Goal: Task Accomplishment & Management: Use online tool/utility

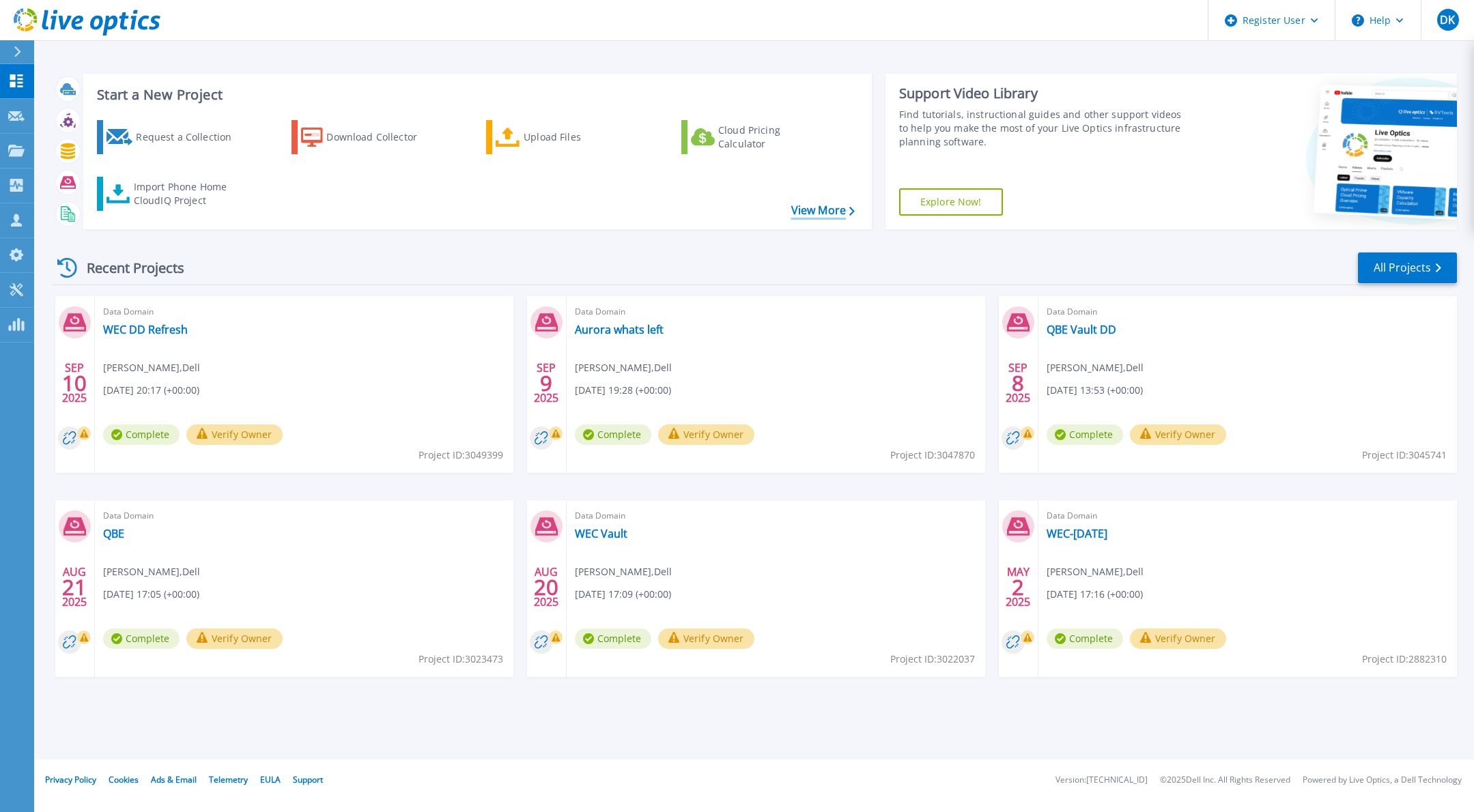
click at [841, 207] on link "View More" at bounding box center [823, 210] width 63 height 13
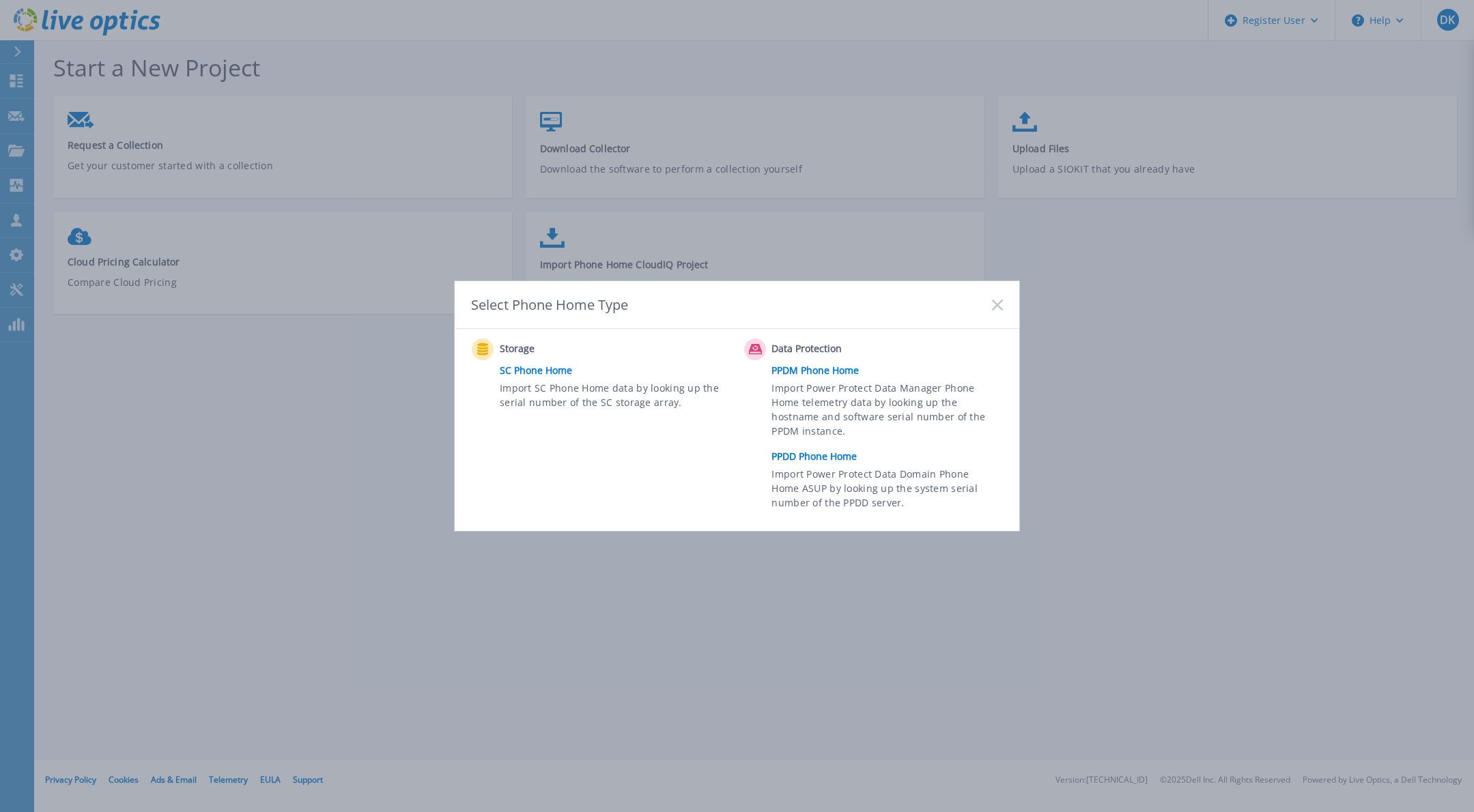
click at [803, 458] on link "PPDD Phone Home" at bounding box center [891, 456] width 237 height 20
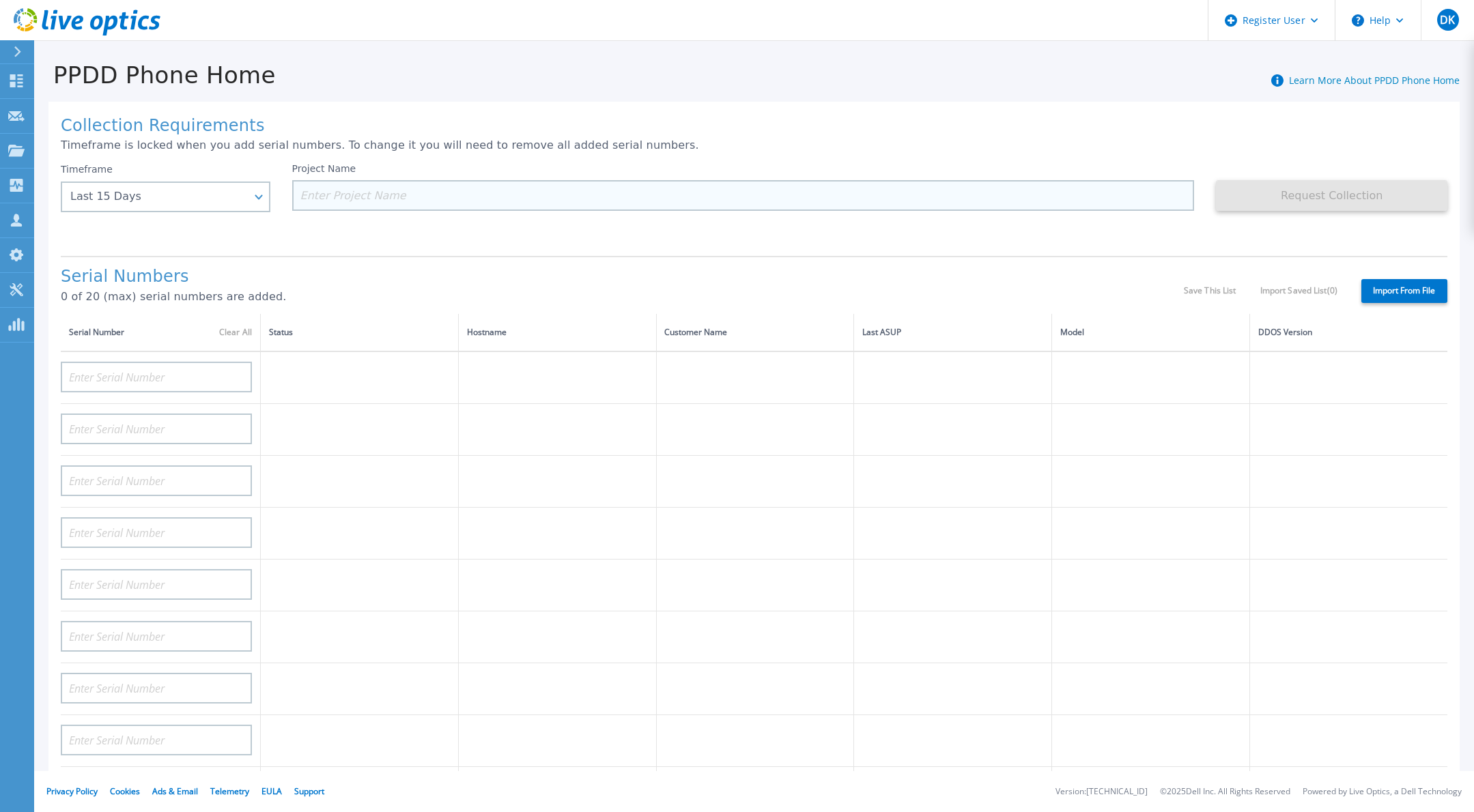
click at [358, 193] on input at bounding box center [743, 195] width 903 height 31
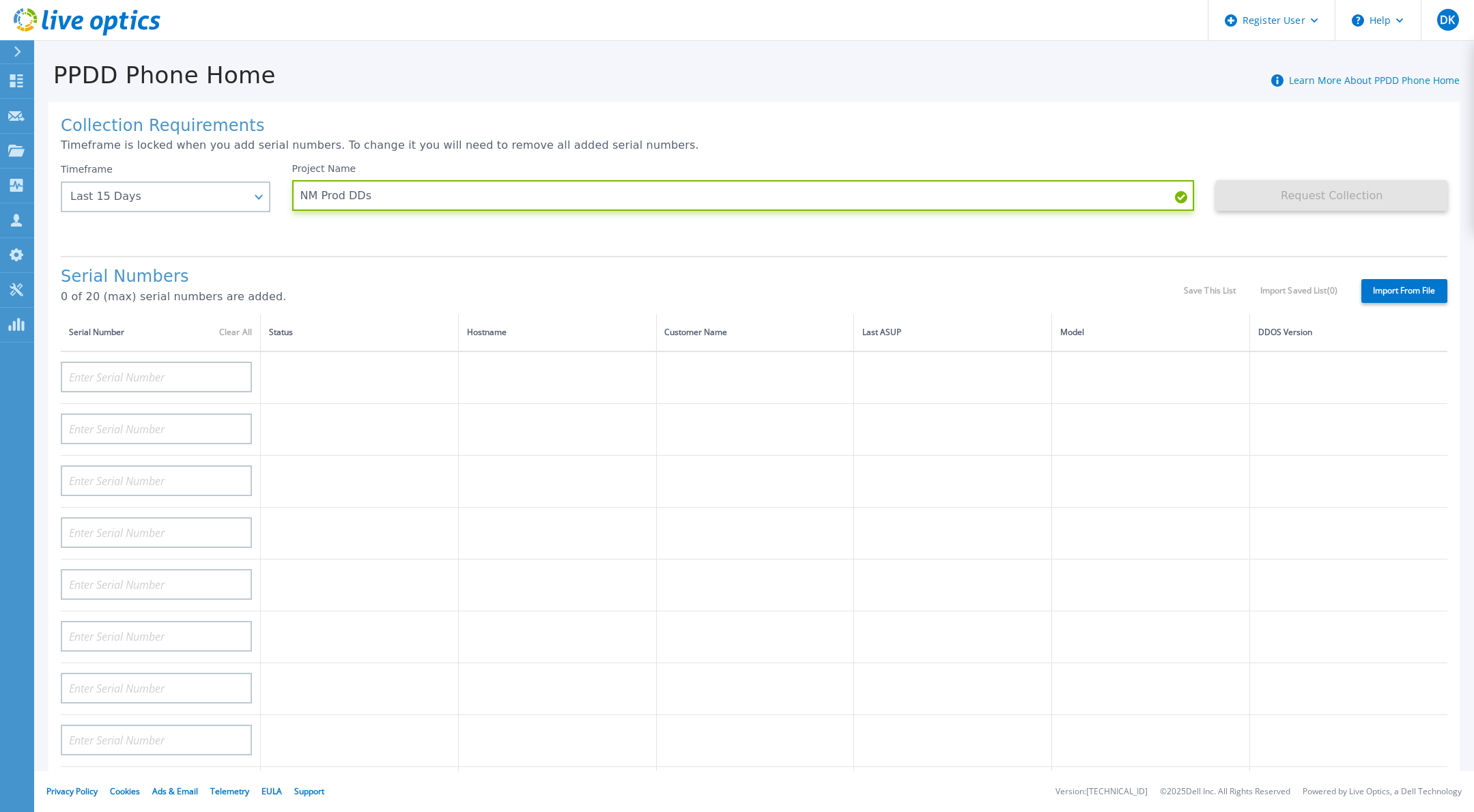
type input "NM Prod DDs"
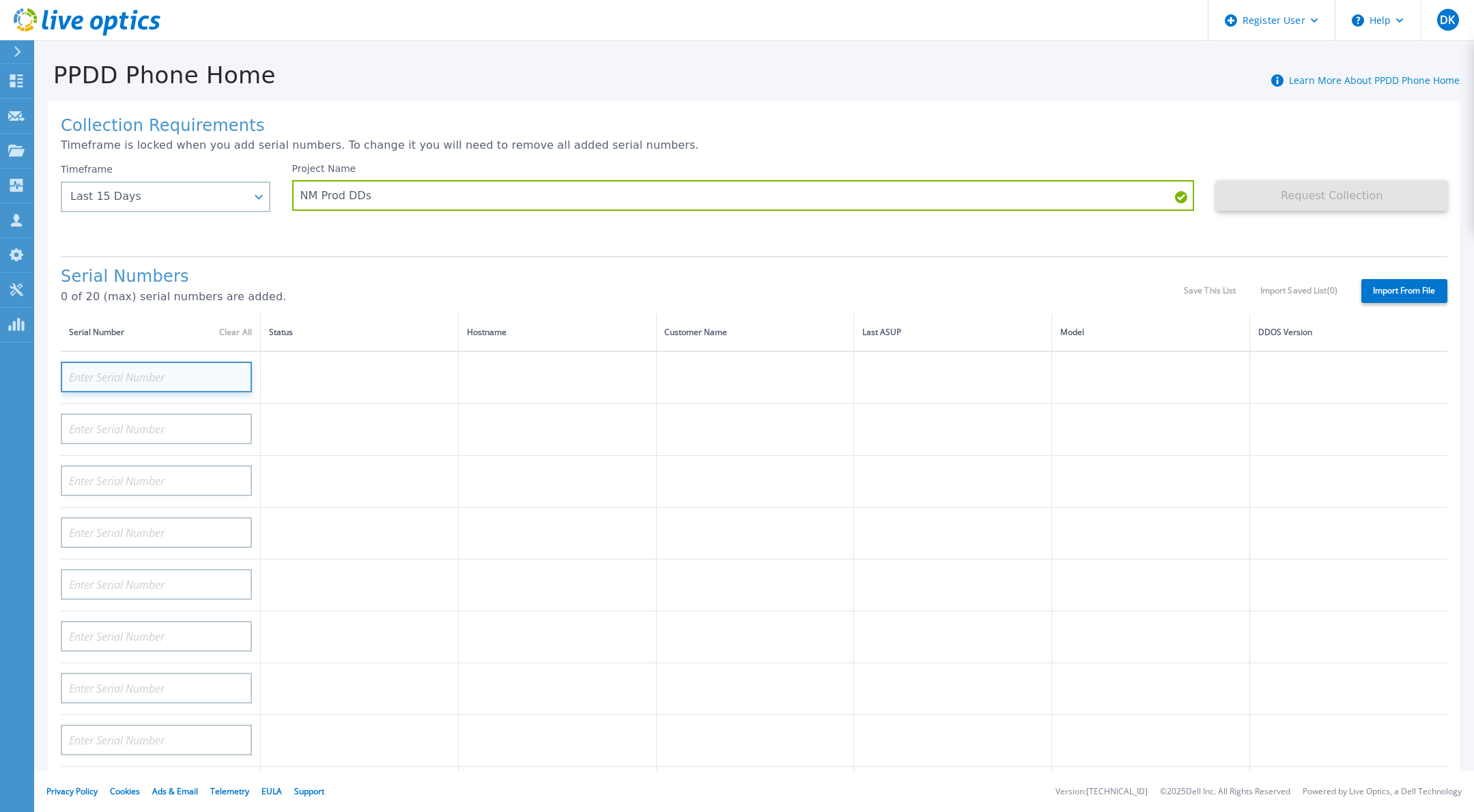
click at [92, 363] on input at bounding box center [156, 377] width 191 height 31
paste input "APM01203300148"
type input "APM01203300148"
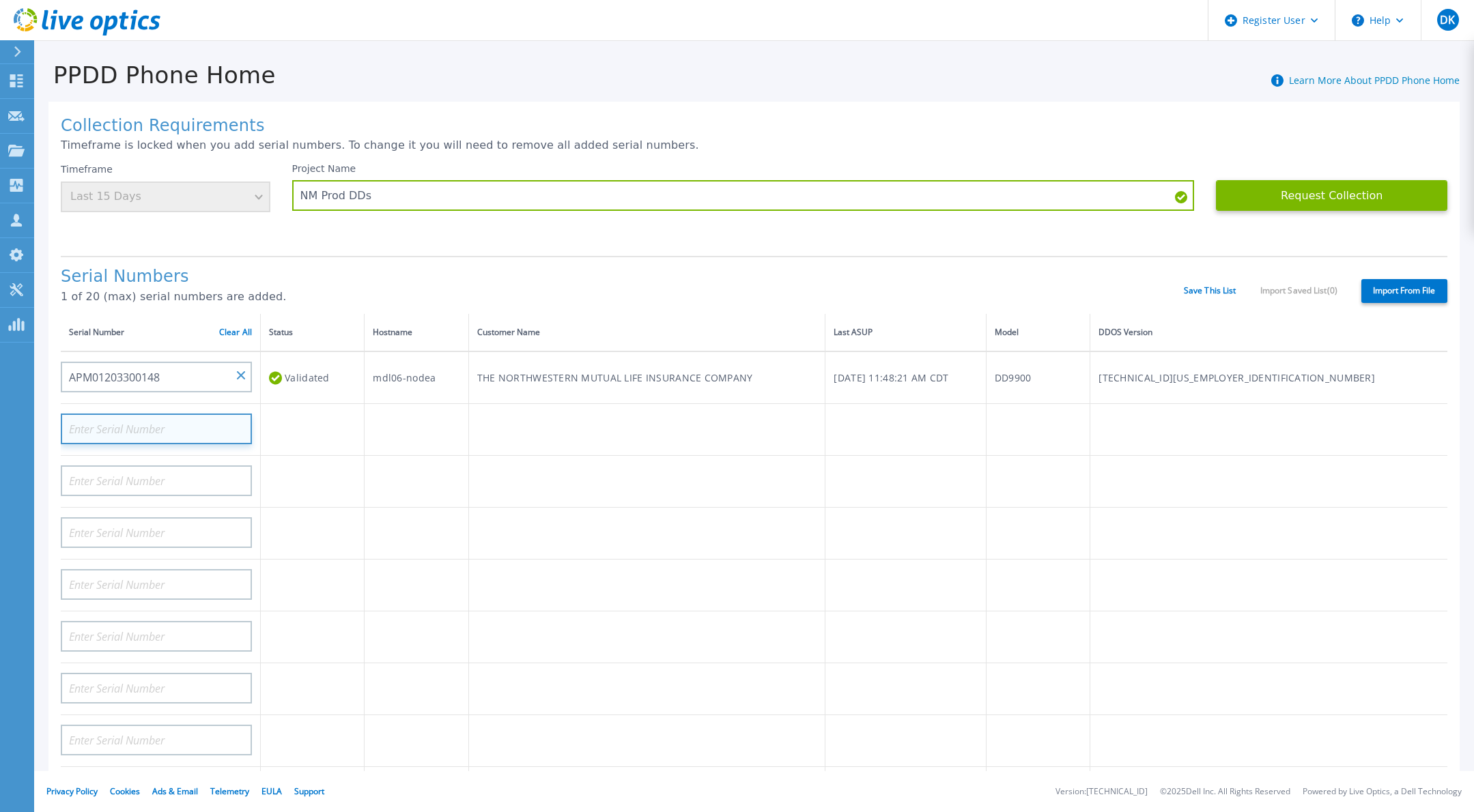
click at [84, 419] on input at bounding box center [156, 428] width 191 height 31
paste input "APM01203300149"
type input "APM01203300149"
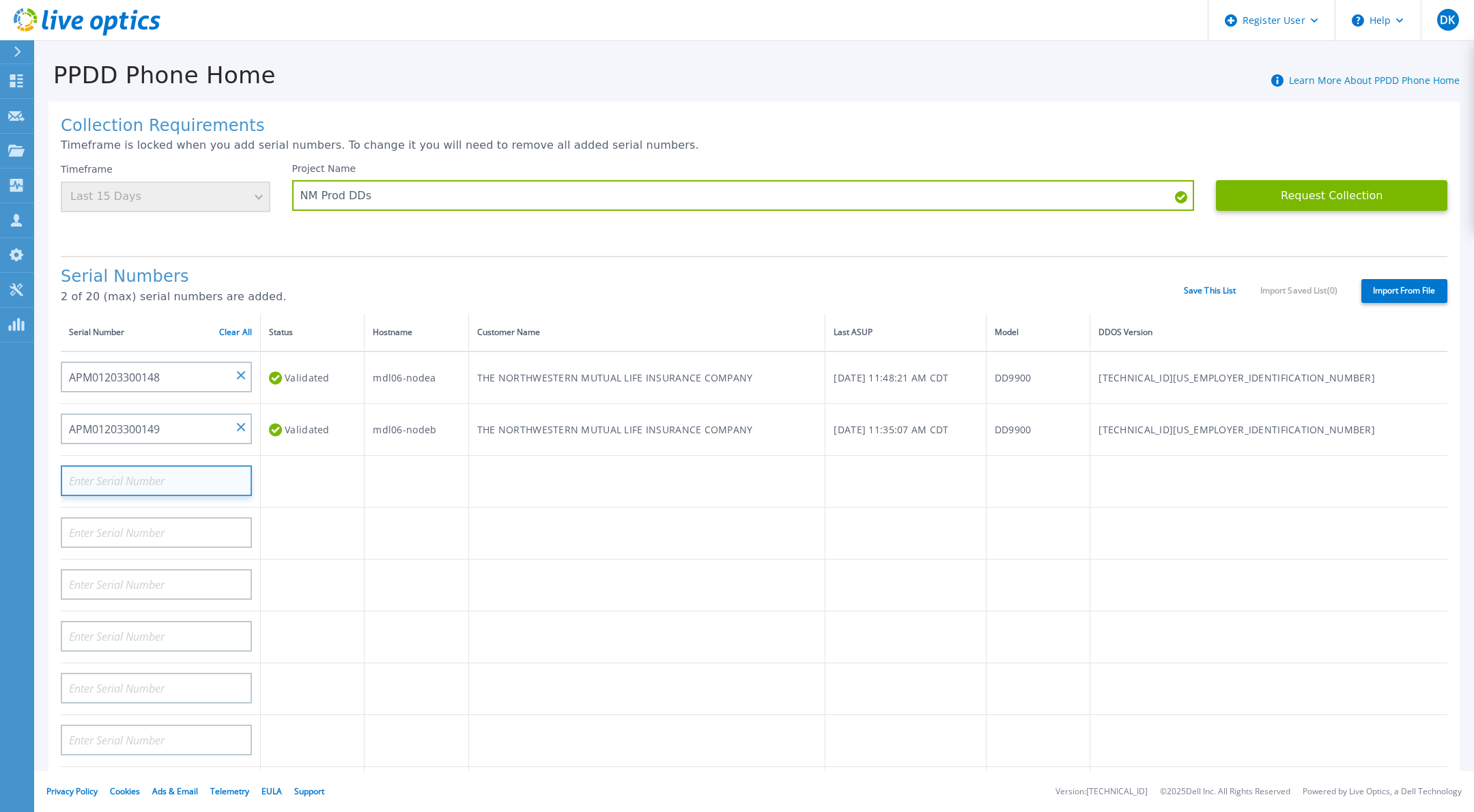
click at [125, 466] on input at bounding box center [156, 481] width 191 height 31
paste input "APM00220222790"
type input "APM00220222790"
click at [128, 517] on input at bounding box center [156, 532] width 191 height 31
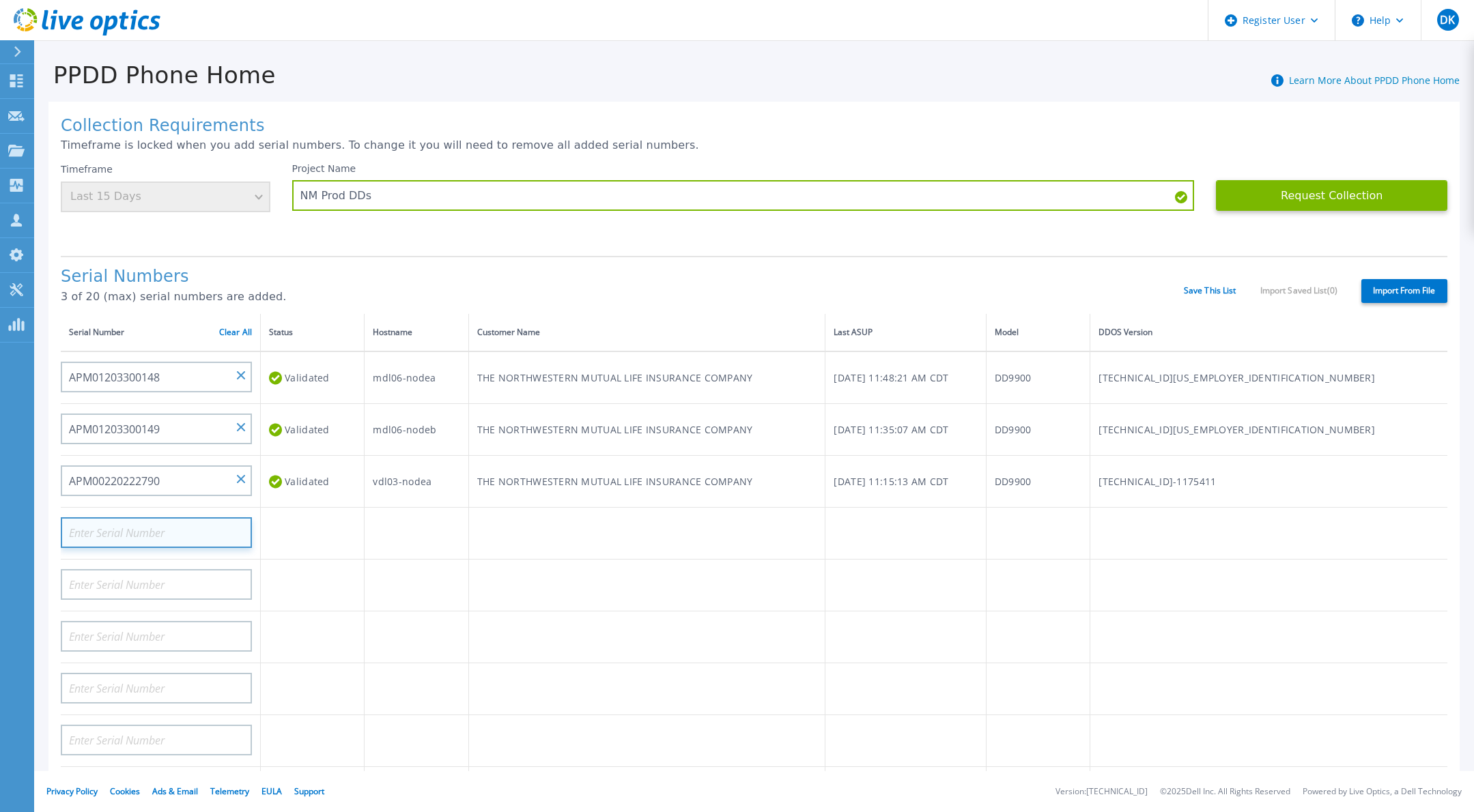
paste input "APM00220222790"
type input "APM00220222791"
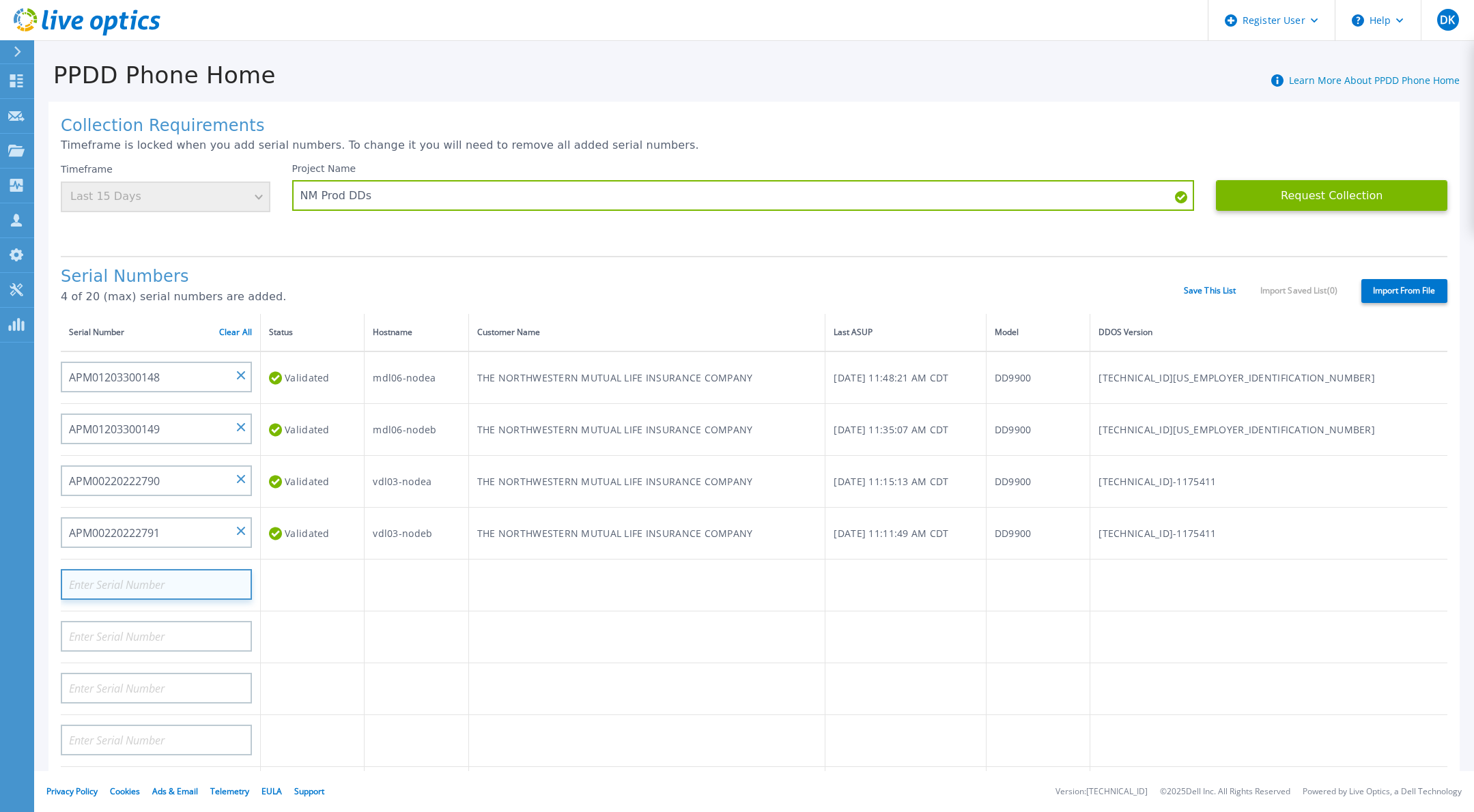
click at [116, 570] on input at bounding box center [156, 584] width 191 height 31
paste input "APX00233005100"
type input "APX00233005100"
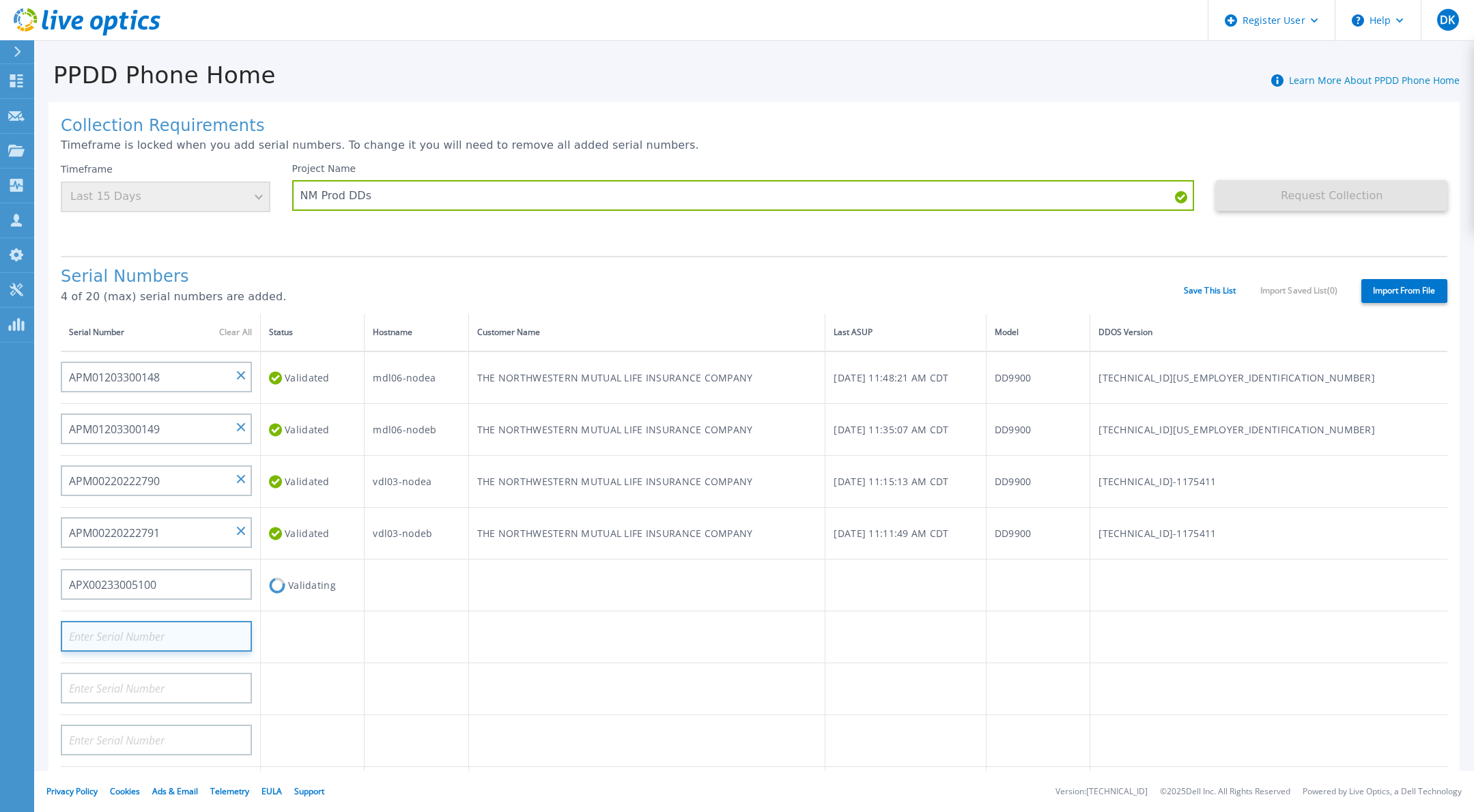
click at [121, 621] on input at bounding box center [156, 636] width 191 height 31
paste input "APX00233005100"
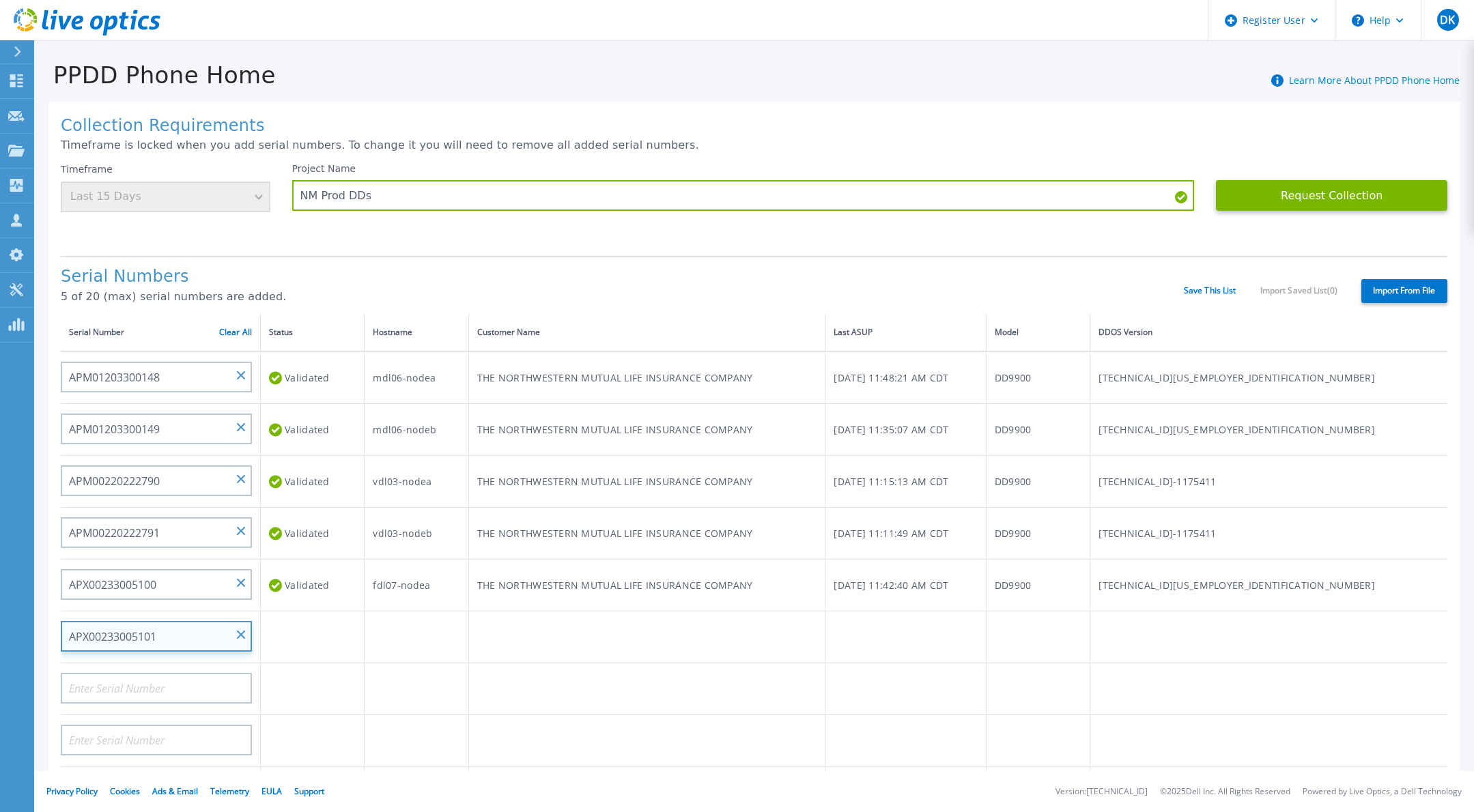
type input "APX00233005101"
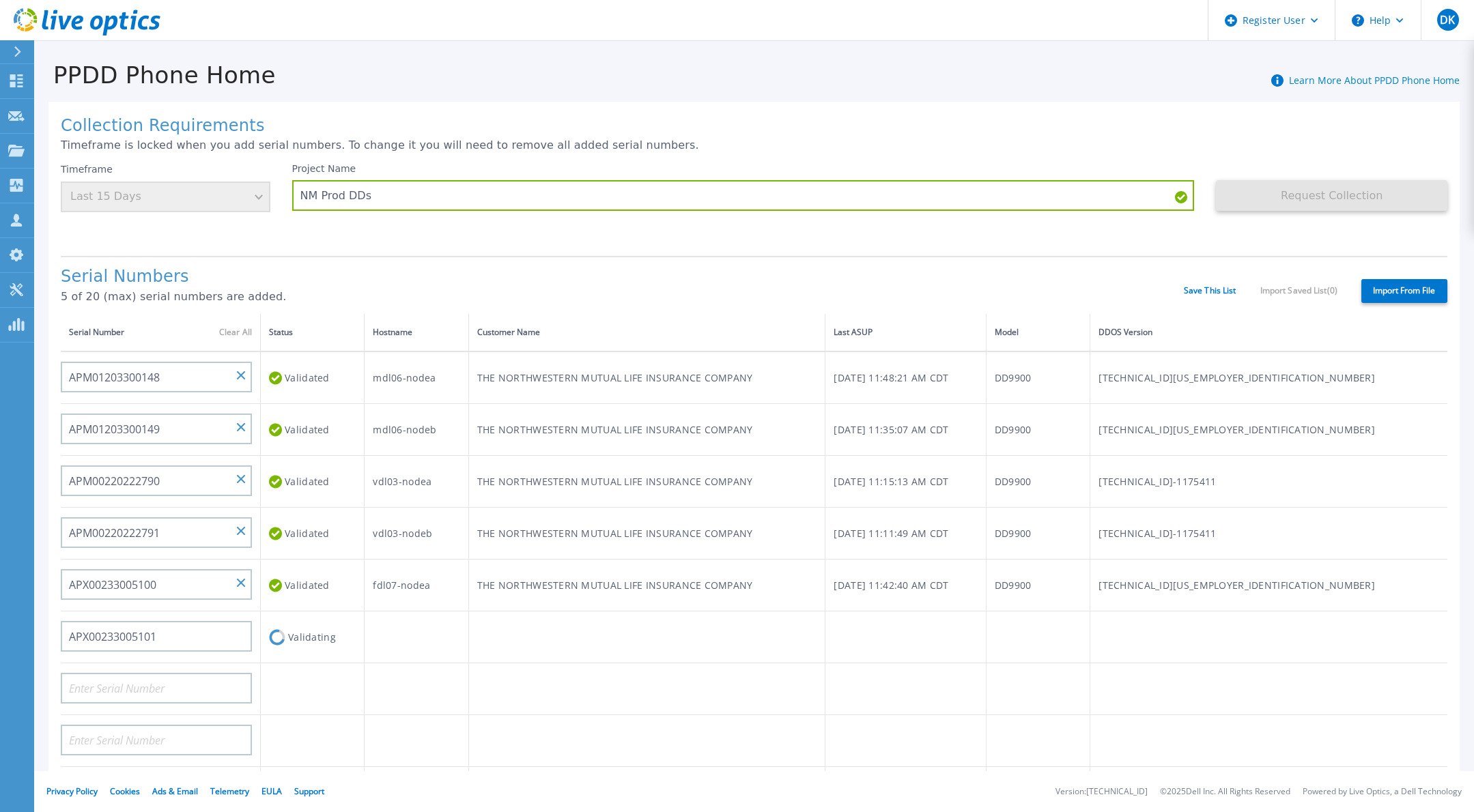
click at [575, 630] on td at bounding box center [647, 637] width 357 height 51
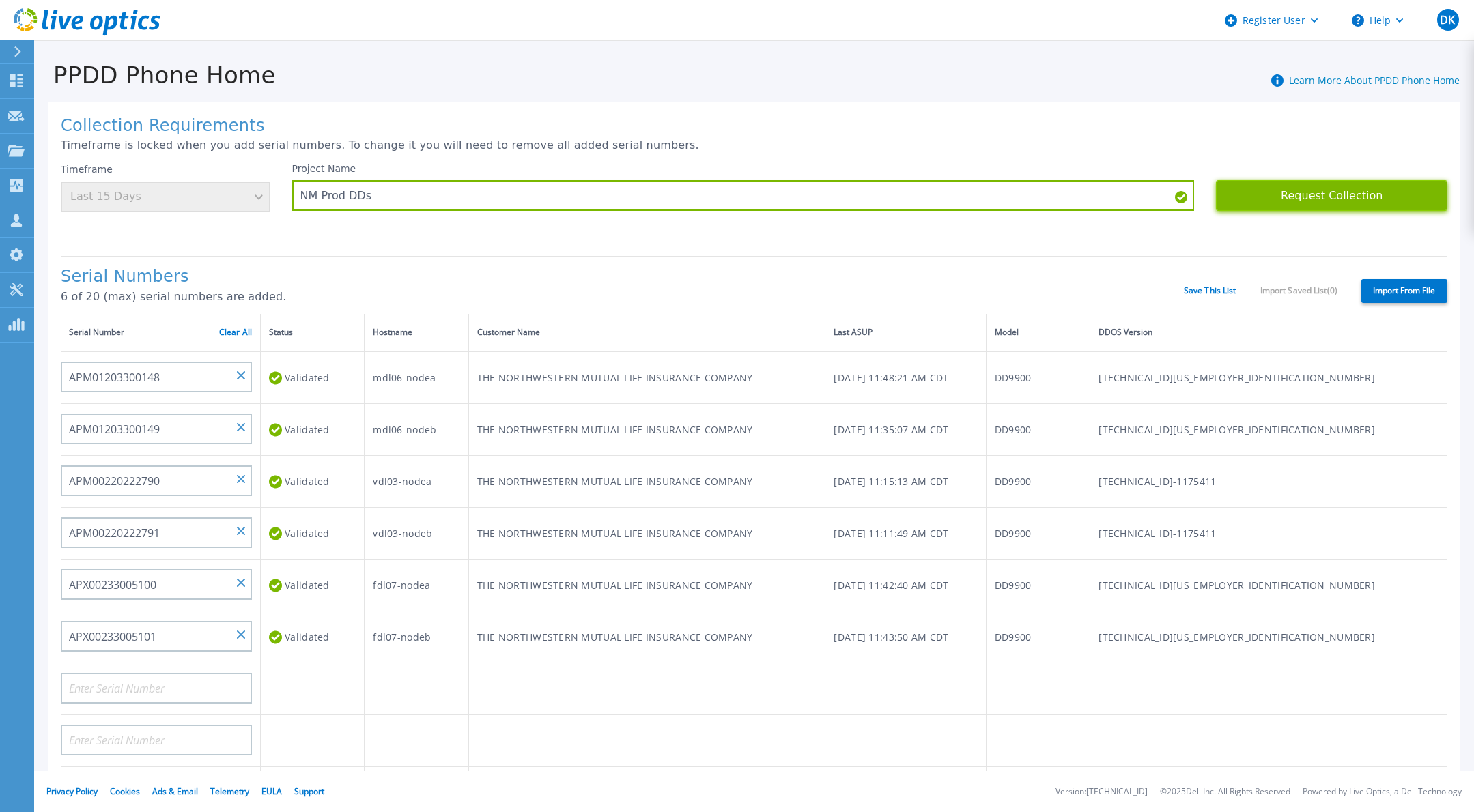
click at [1321, 195] on button "Request Collection" at bounding box center [1332, 195] width 231 height 31
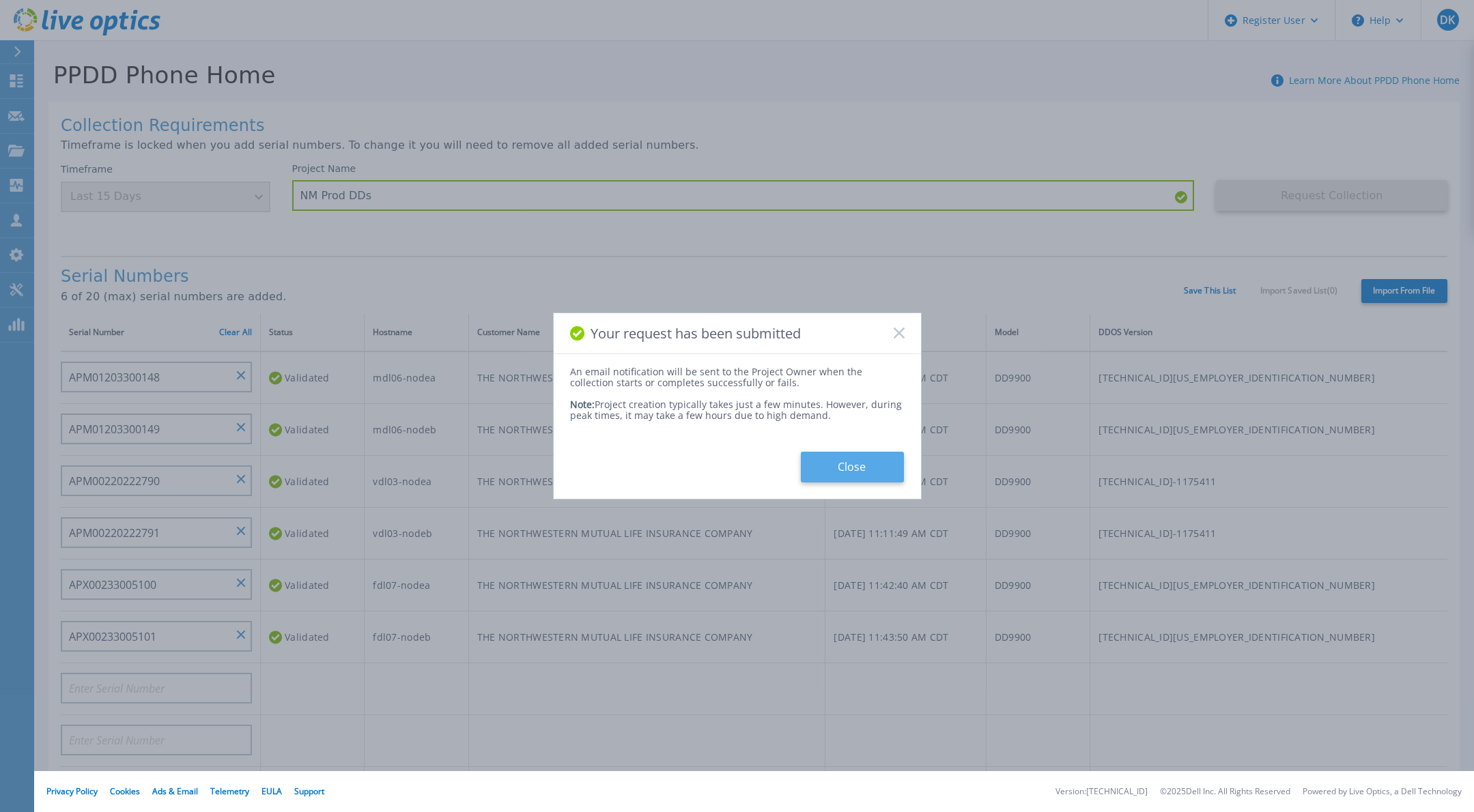
click at [857, 465] on button "Close" at bounding box center [853, 466] width 103 height 31
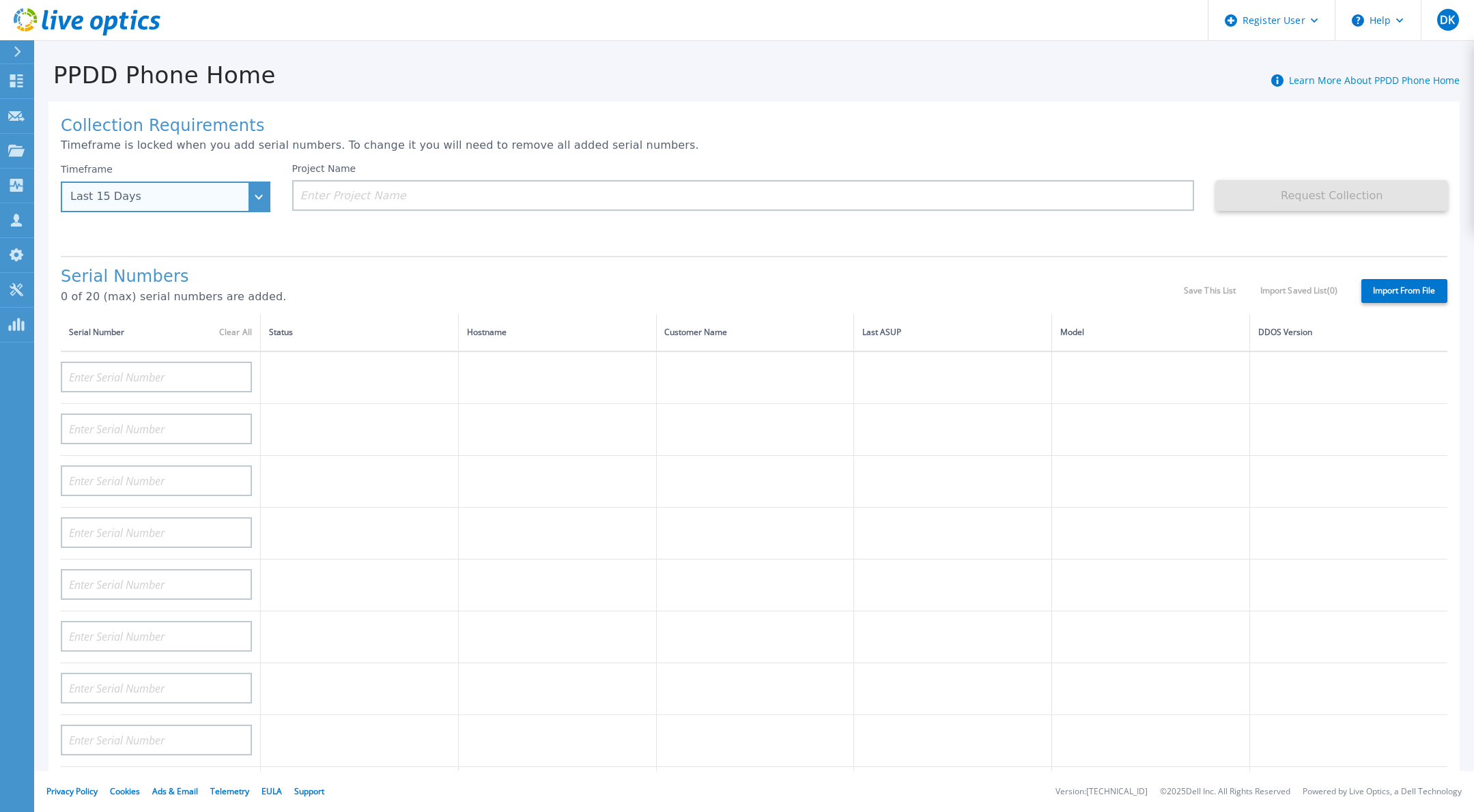
click at [254, 199] on div "Last 15 Days" at bounding box center [165, 196] width 210 height 31
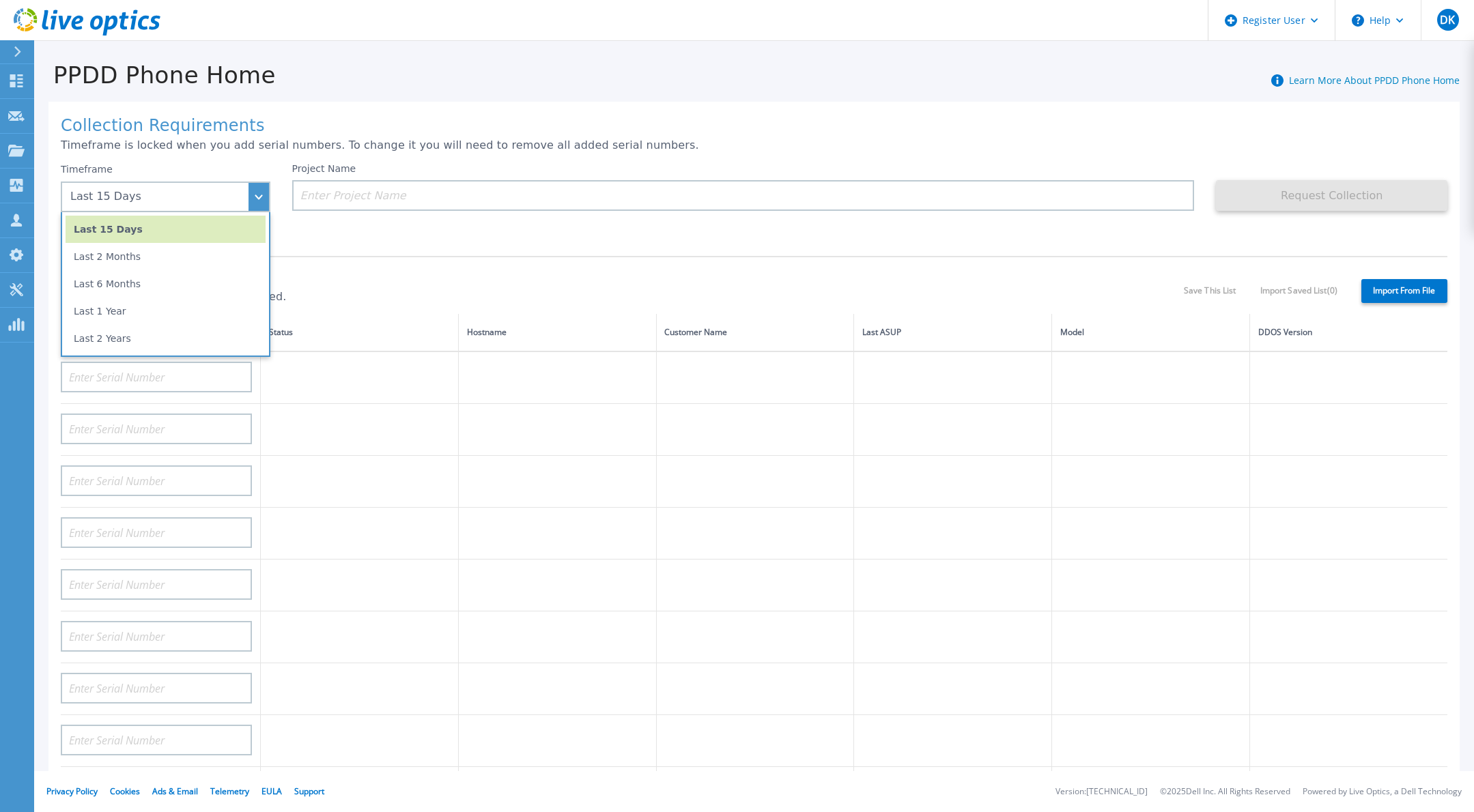
click at [877, 140] on p "Timeframe is locked when you add serial numbers. To change it you will need to …" at bounding box center [753, 146] width 1387 height 12
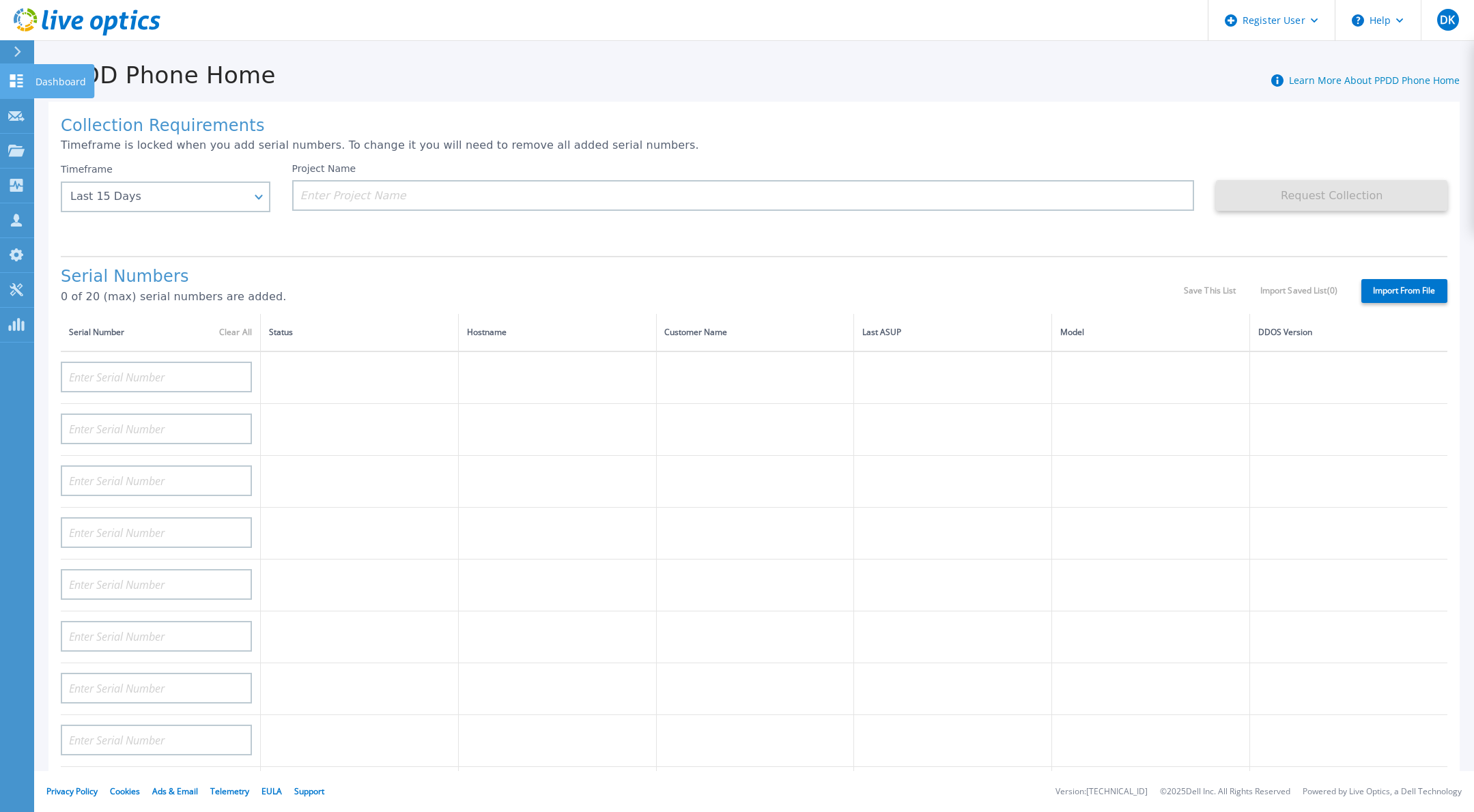
click at [14, 79] on icon at bounding box center [16, 81] width 13 height 13
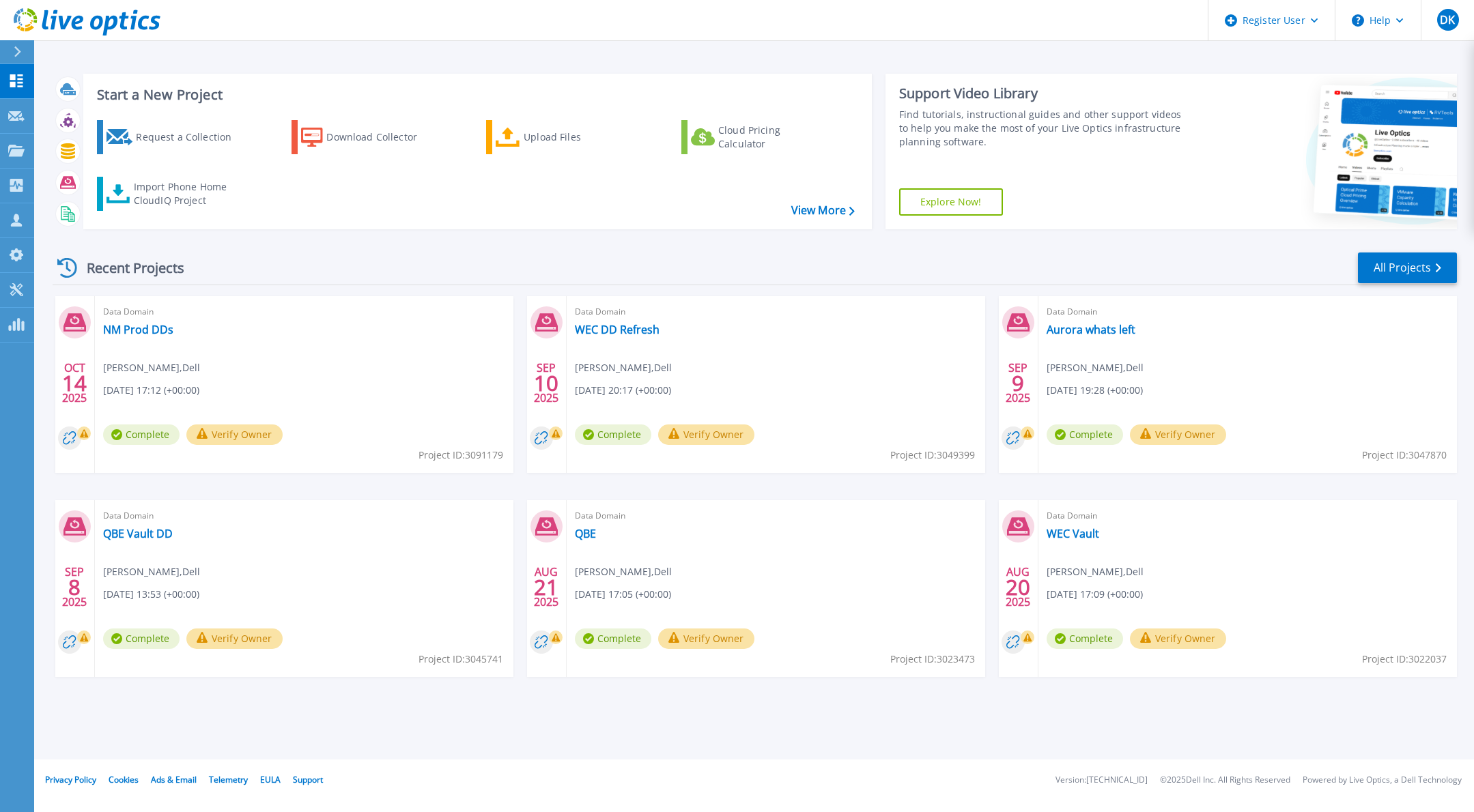
click at [286, 352] on div "Data Domain NM Prod DDs Dmitriy Krayzman , Dell 10/14/2025, 17:12 (+00:00) Comp…" at bounding box center [304, 384] width 419 height 177
click at [130, 326] on link "NM Prod DDs" at bounding box center [138, 330] width 70 height 13
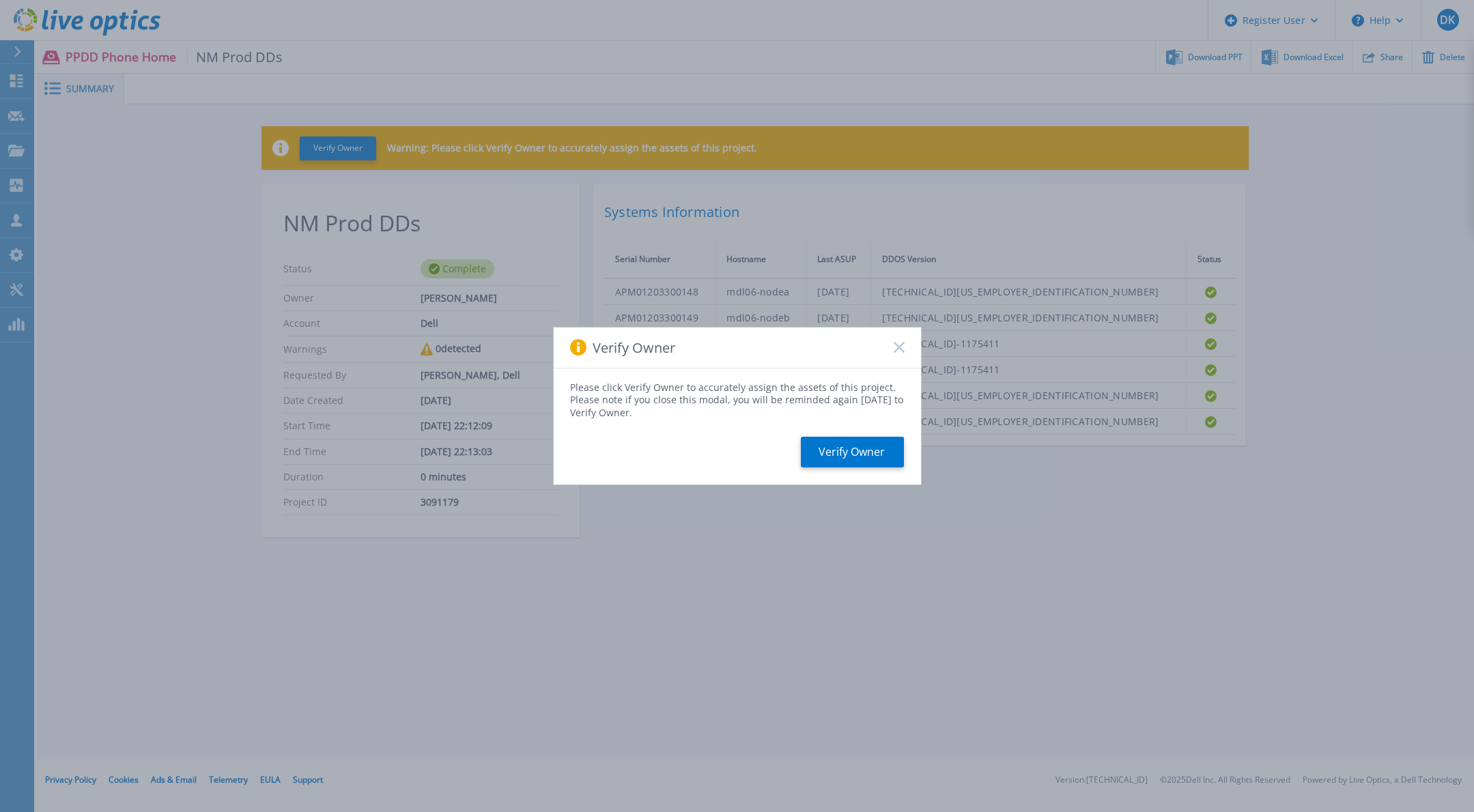
click at [901, 343] on icon at bounding box center [899, 347] width 11 height 11
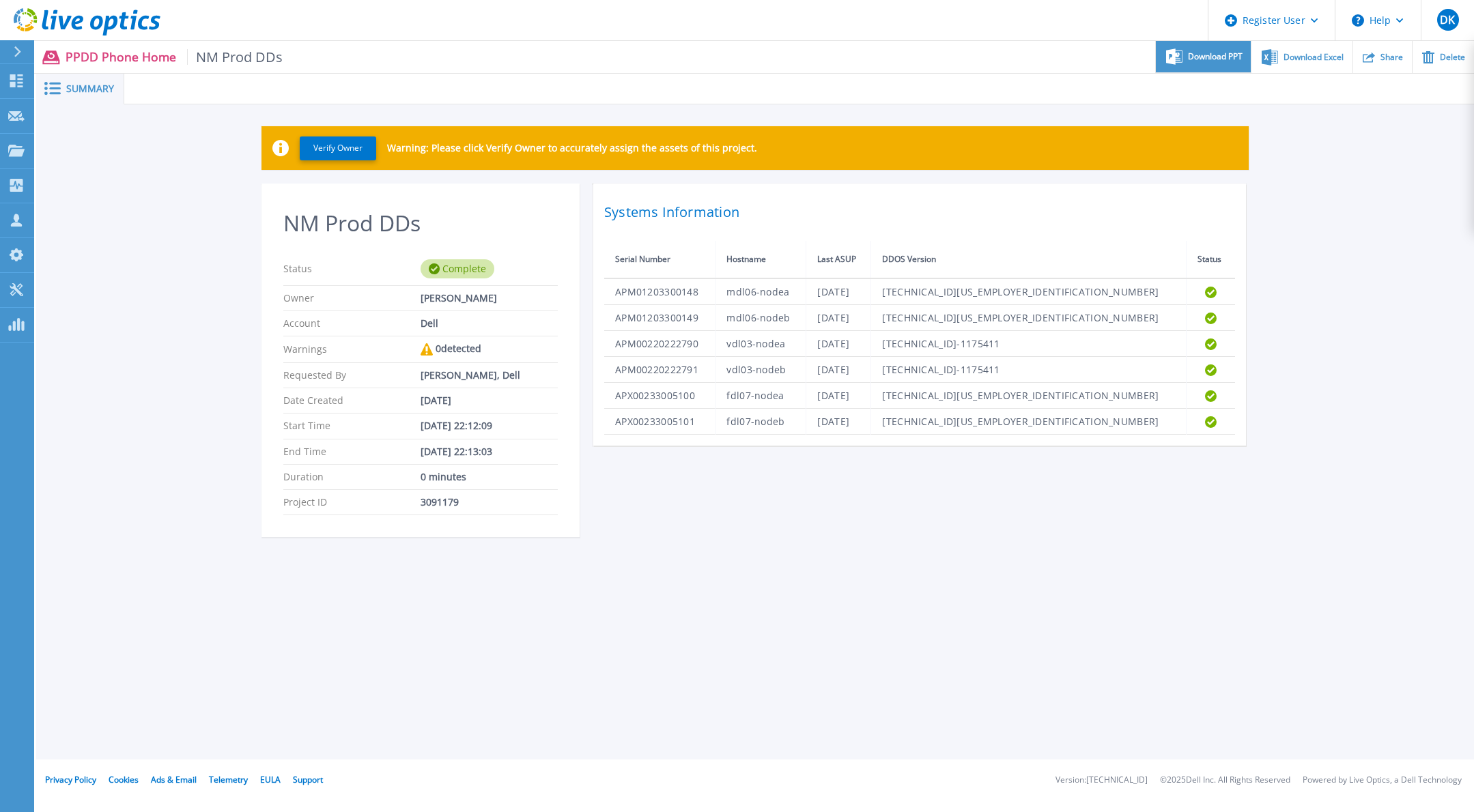
click at [1184, 55] on div "Download PPT" at bounding box center [1203, 57] width 95 height 32
